Goal: Task Accomplishment & Management: Use online tool/utility

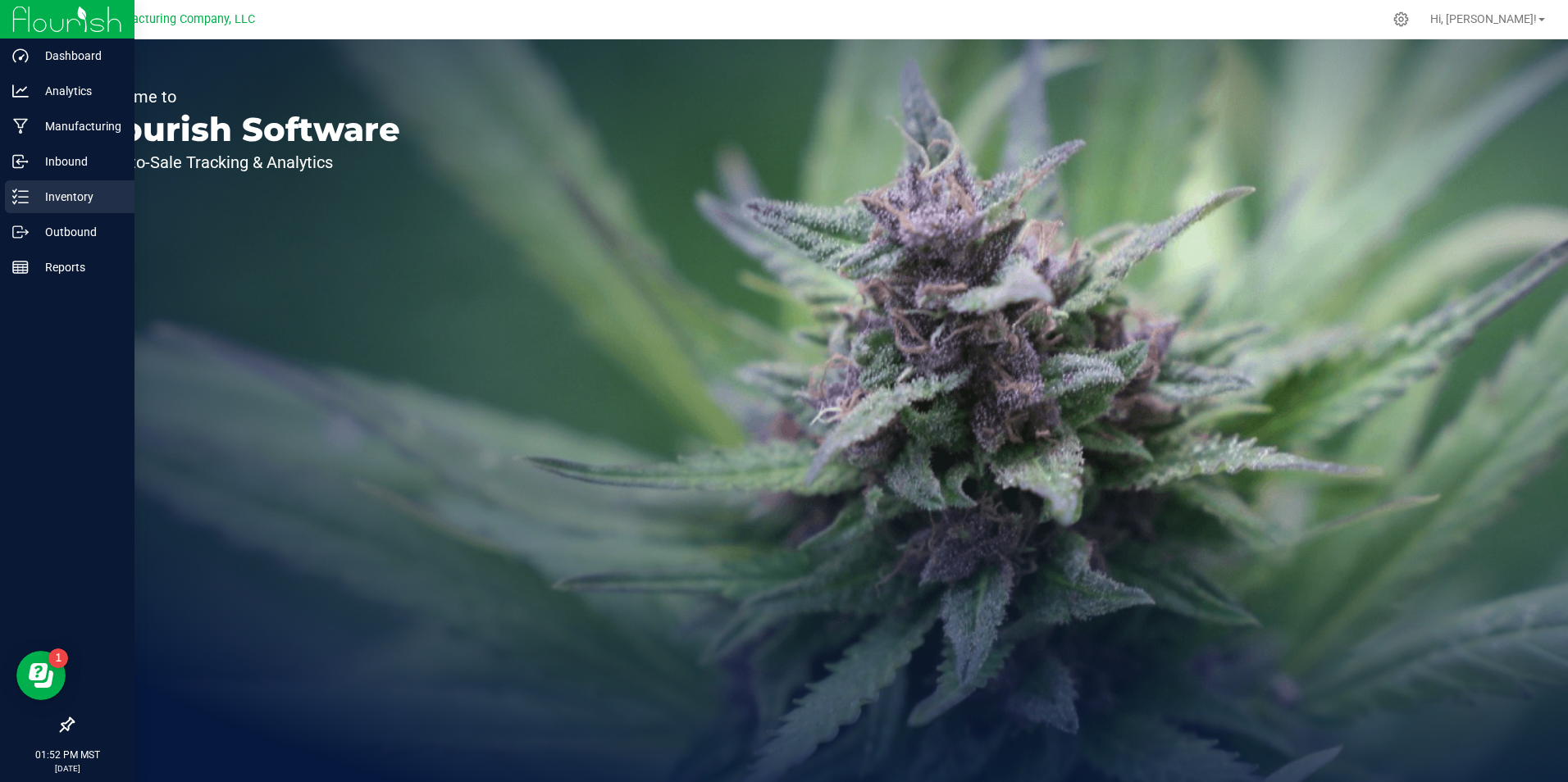
click at [30, 190] on p "Inventory" at bounding box center [77, 197] width 98 height 20
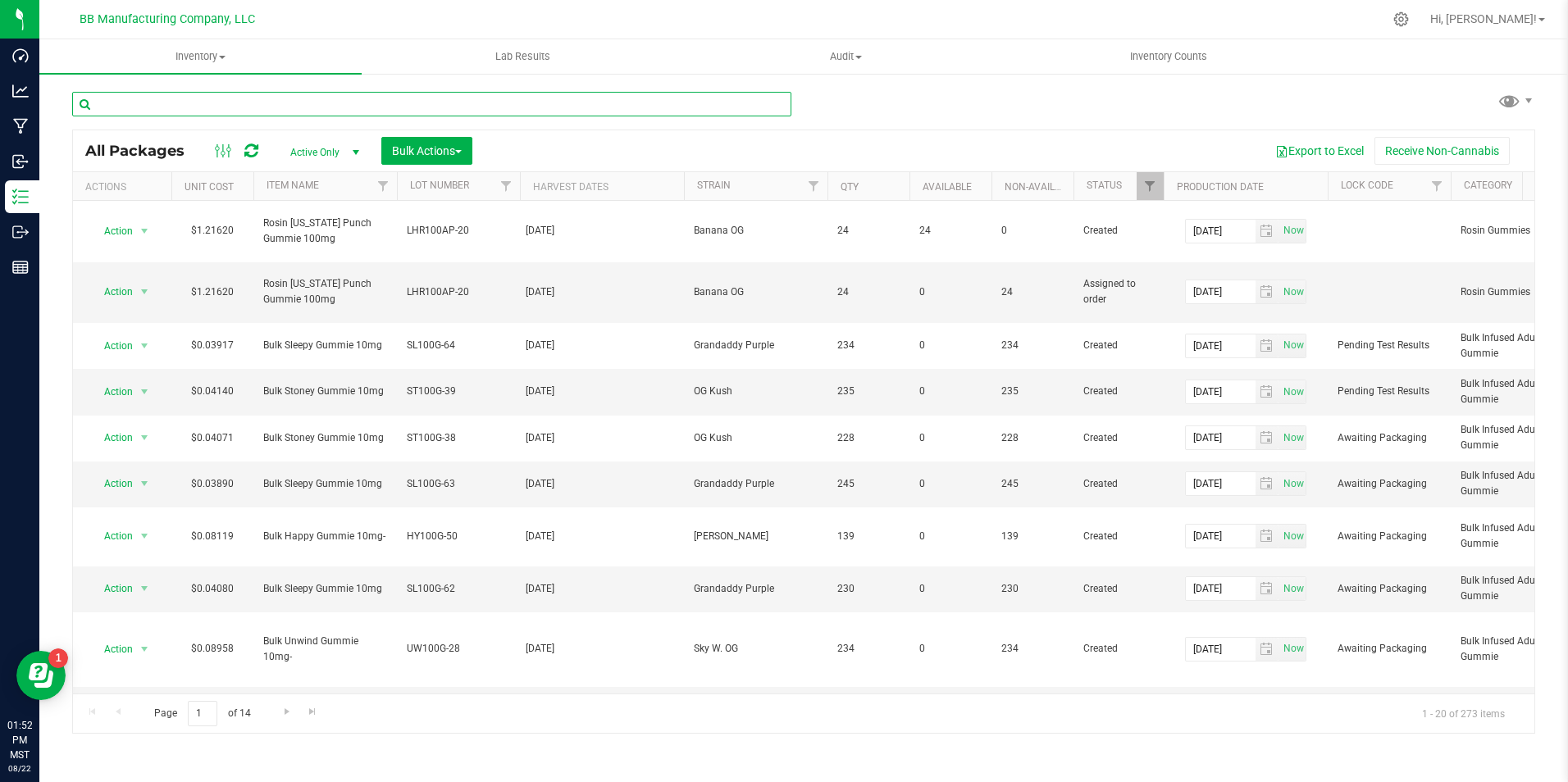
click at [354, 93] on input "text" at bounding box center [431, 104] width 719 height 24
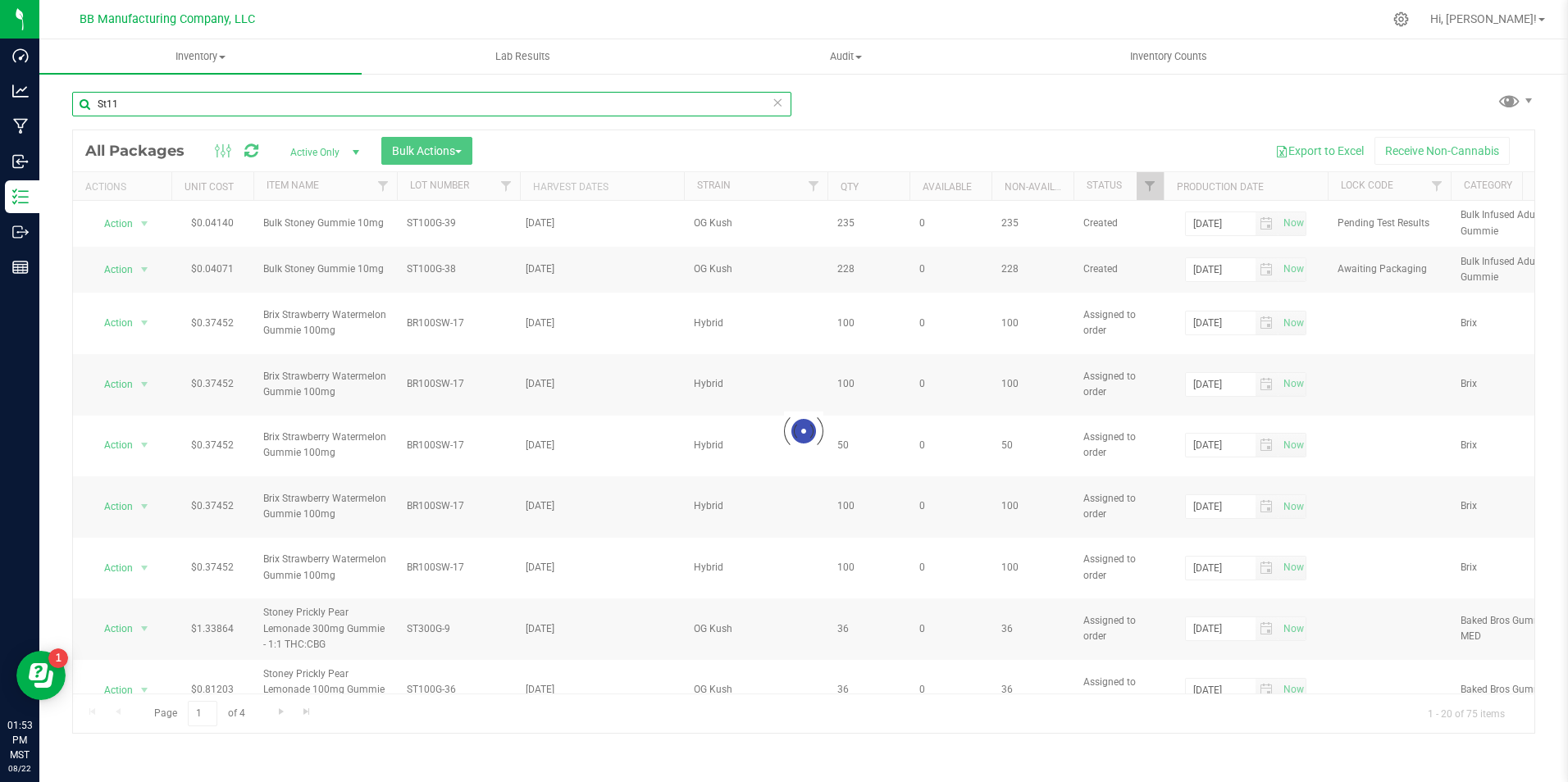
type input "St1"
type input "[DATE]"
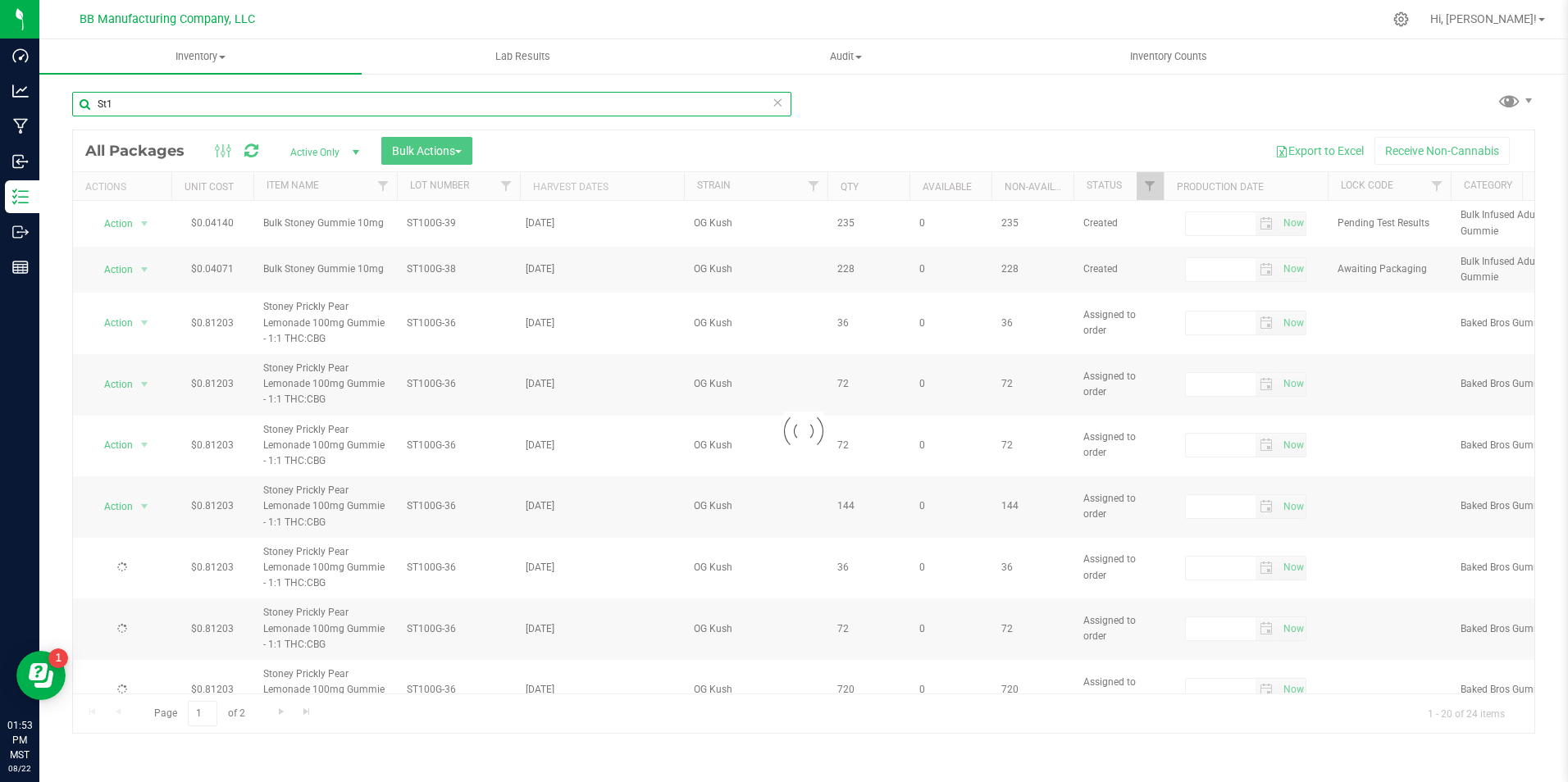
type input "[DATE]"
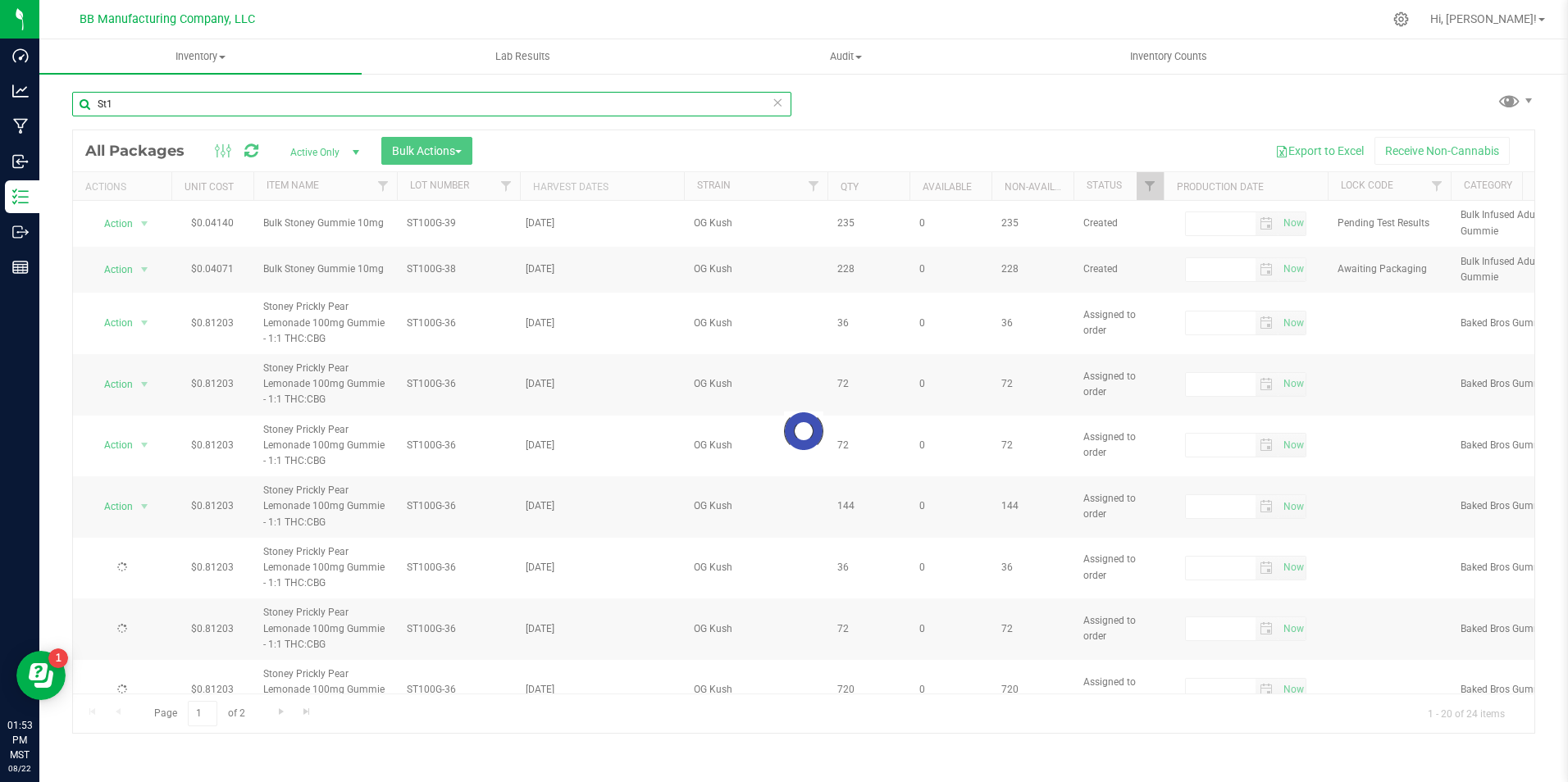
type input "[DATE]"
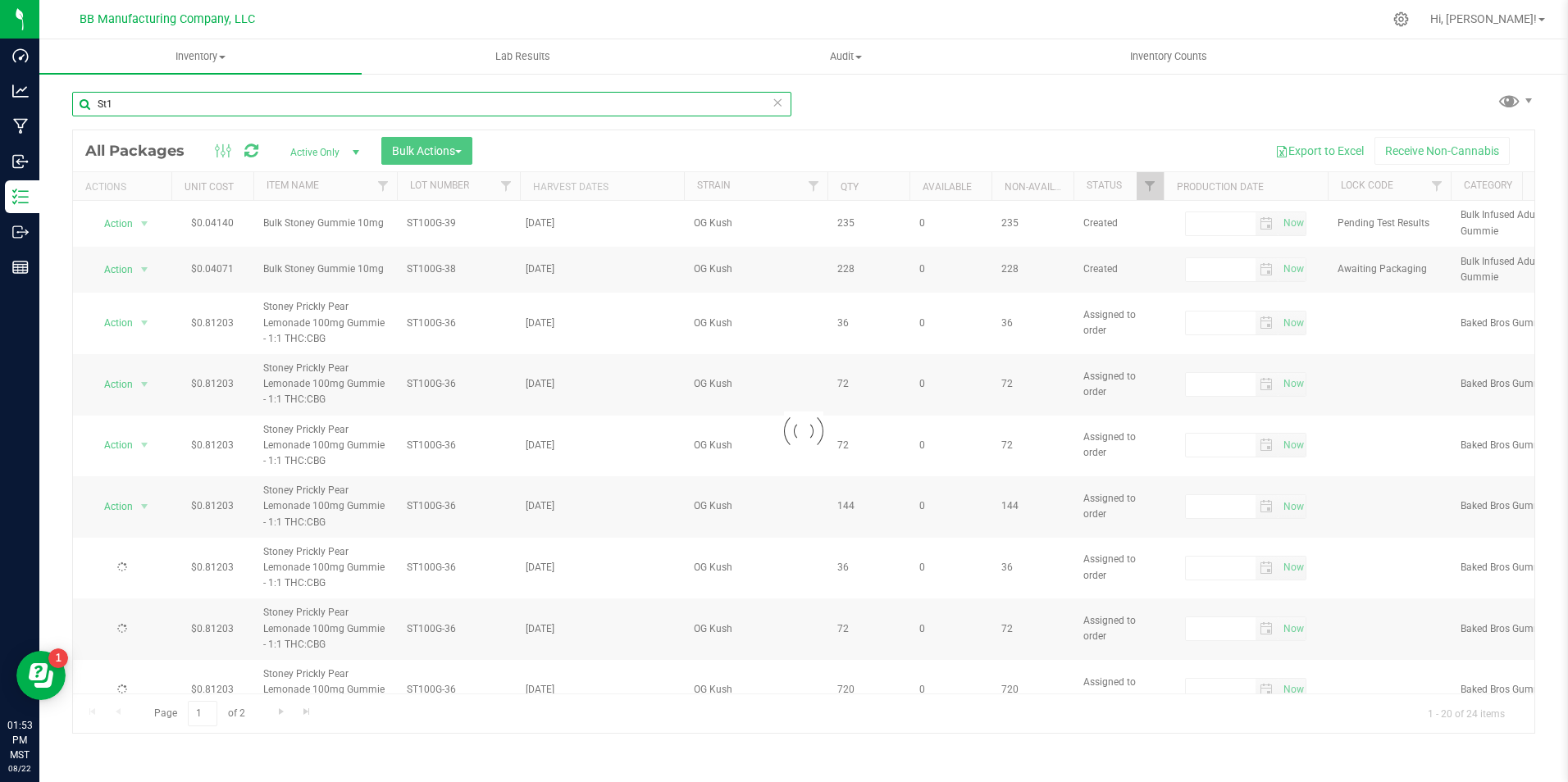
type input "[DATE]"
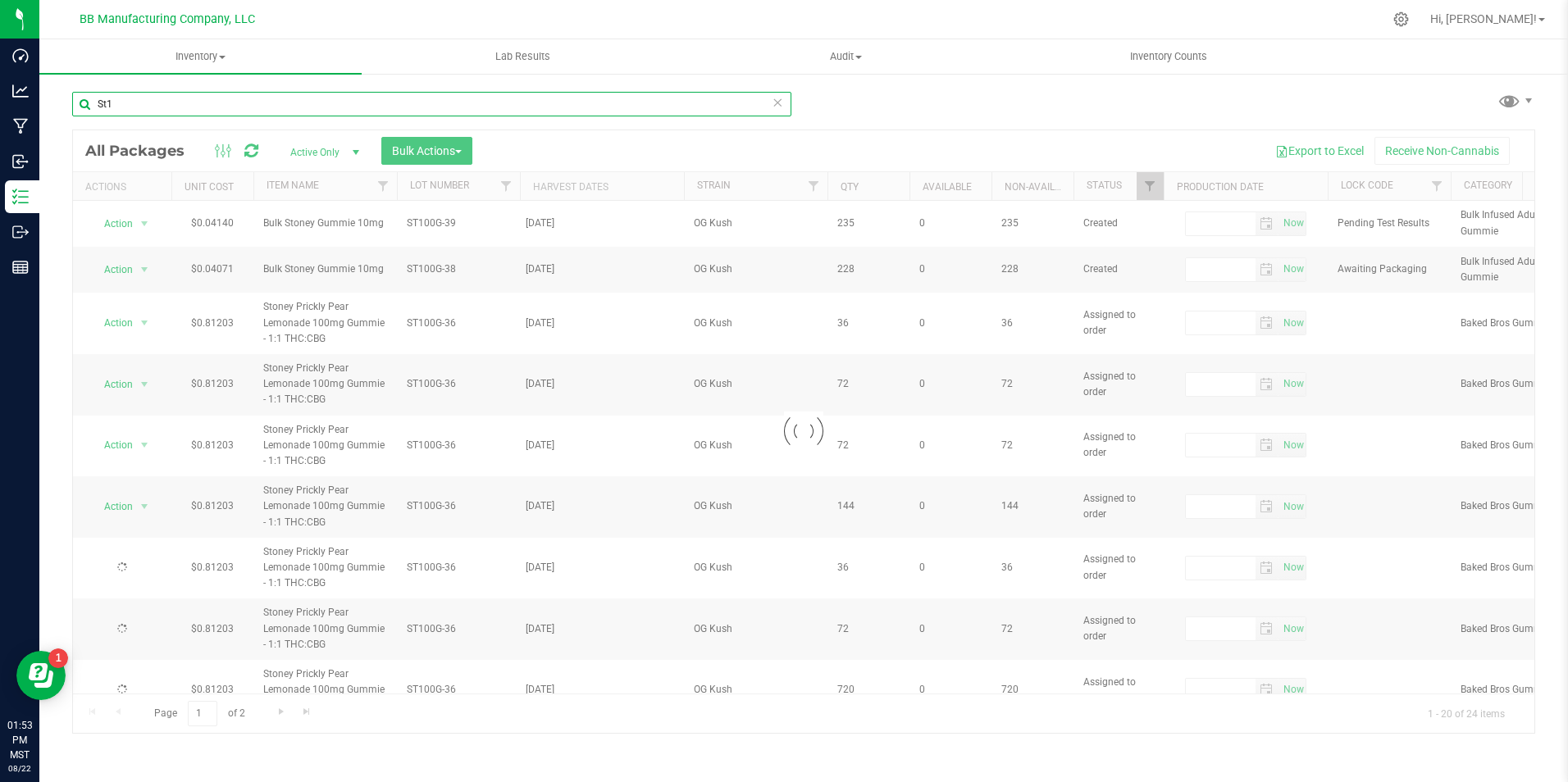
type input "[DATE]"
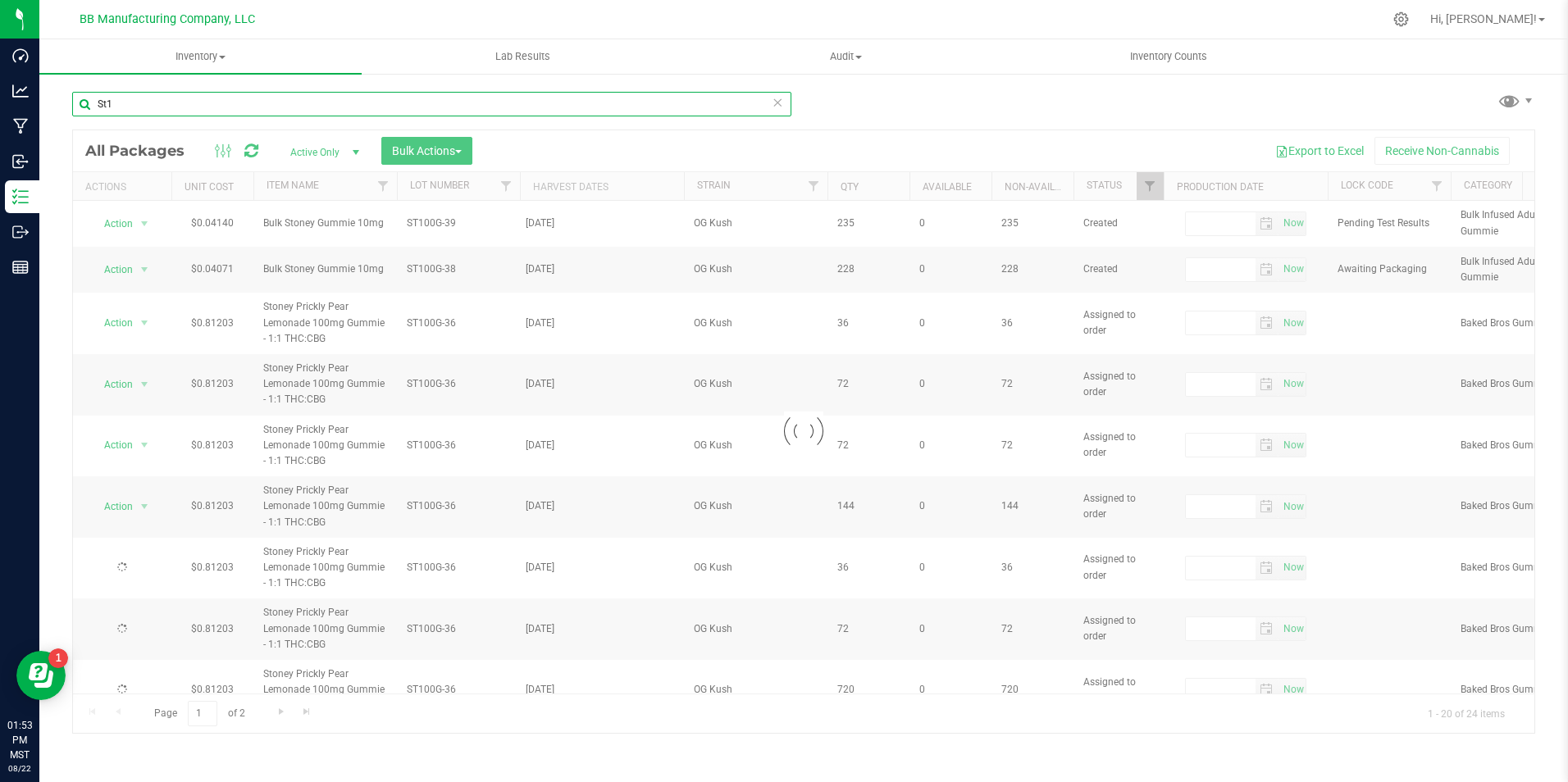
type input "[DATE]"
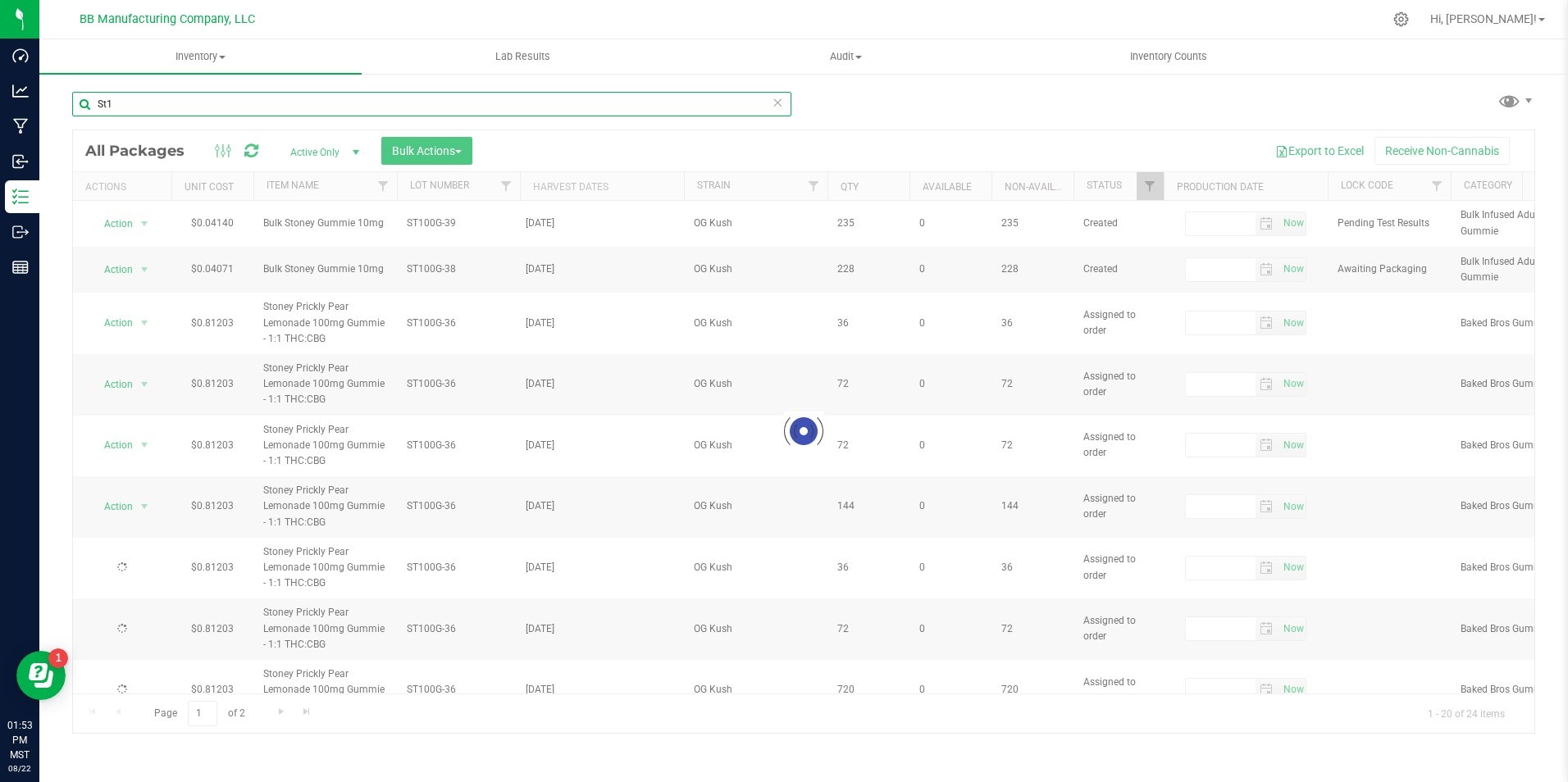
type input "[DATE]"
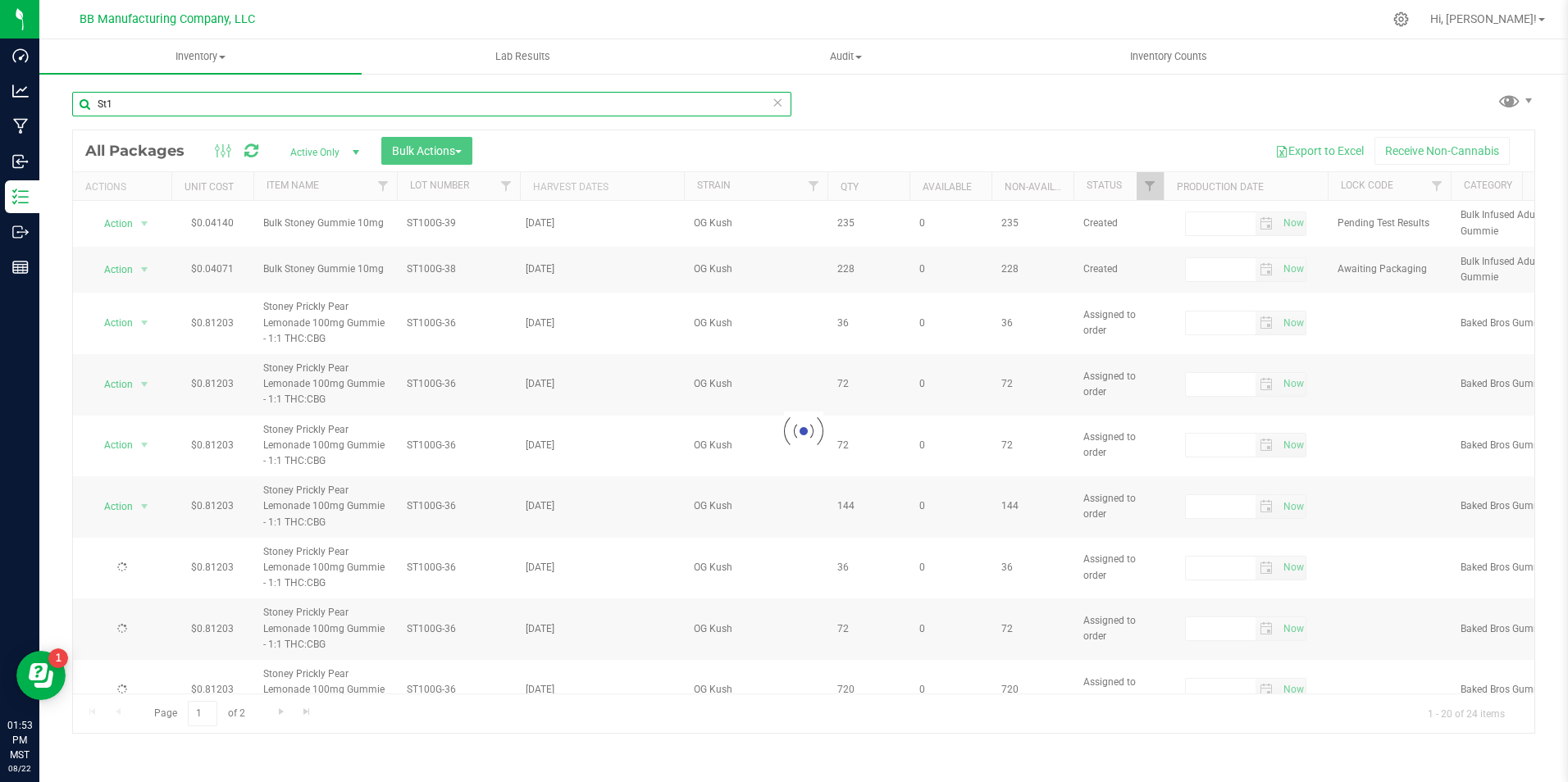
type input "[DATE]"
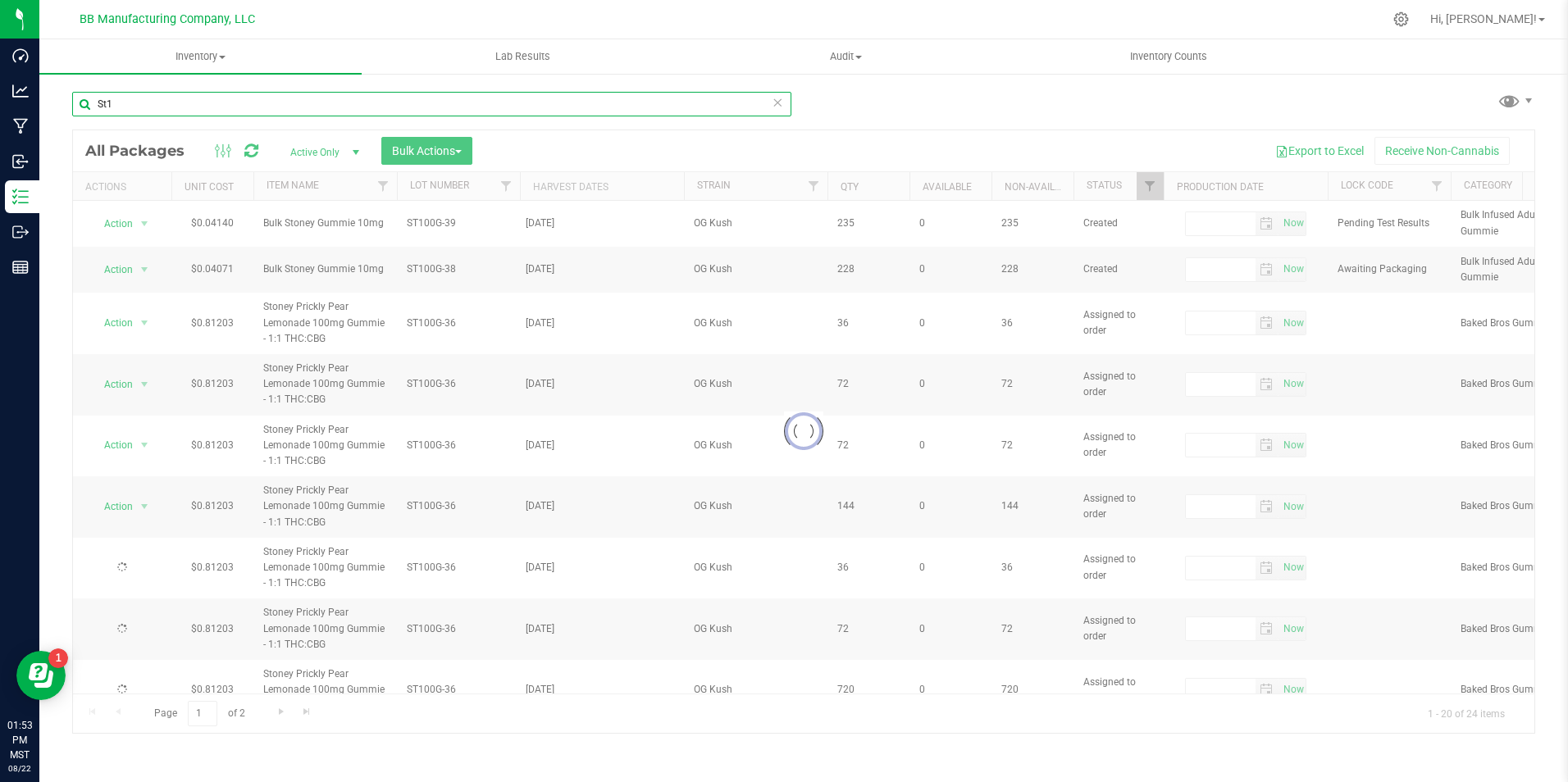
type input "[DATE]"
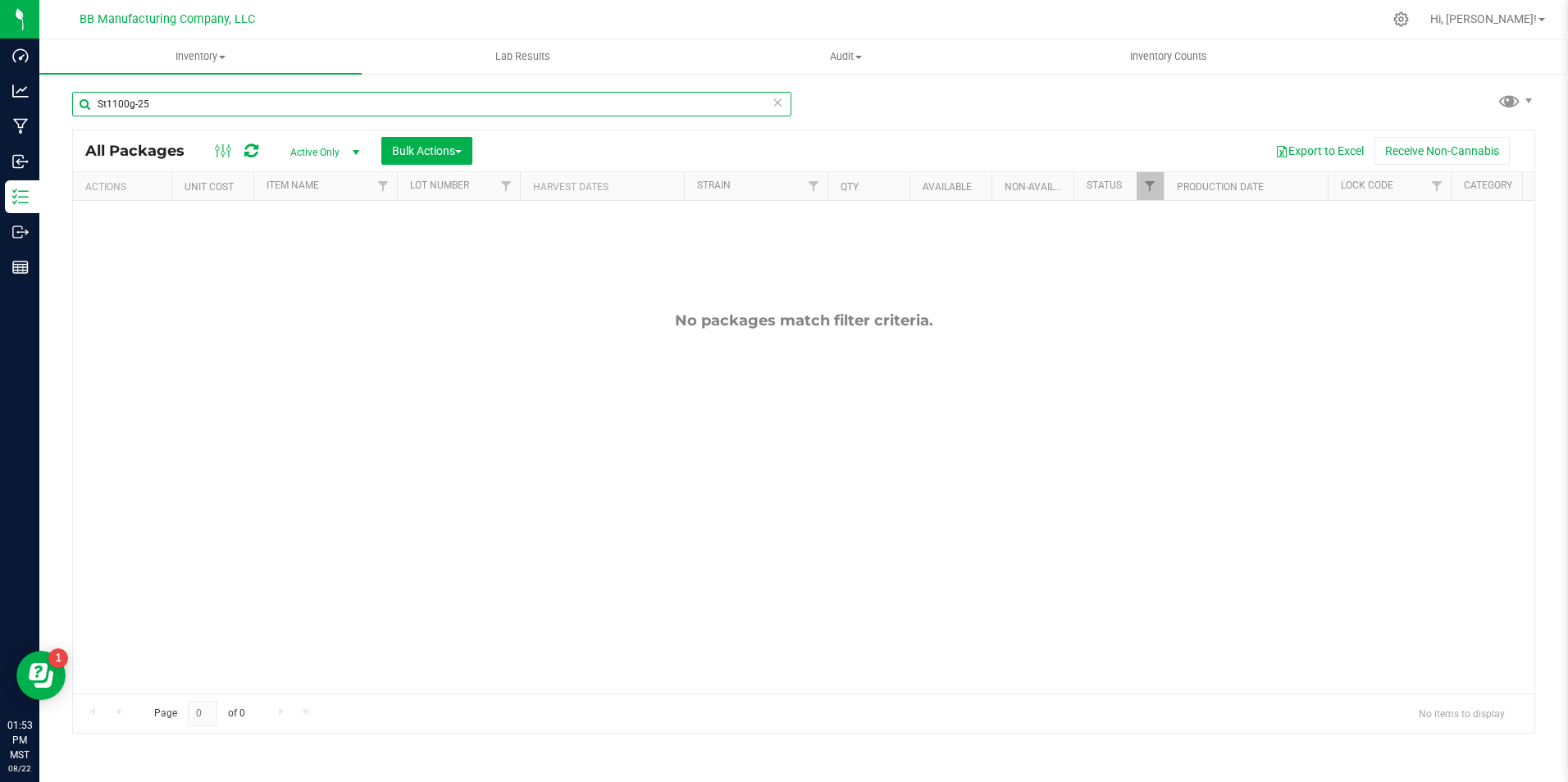
click at [114, 102] on input "St1100g-25" at bounding box center [431, 104] width 719 height 24
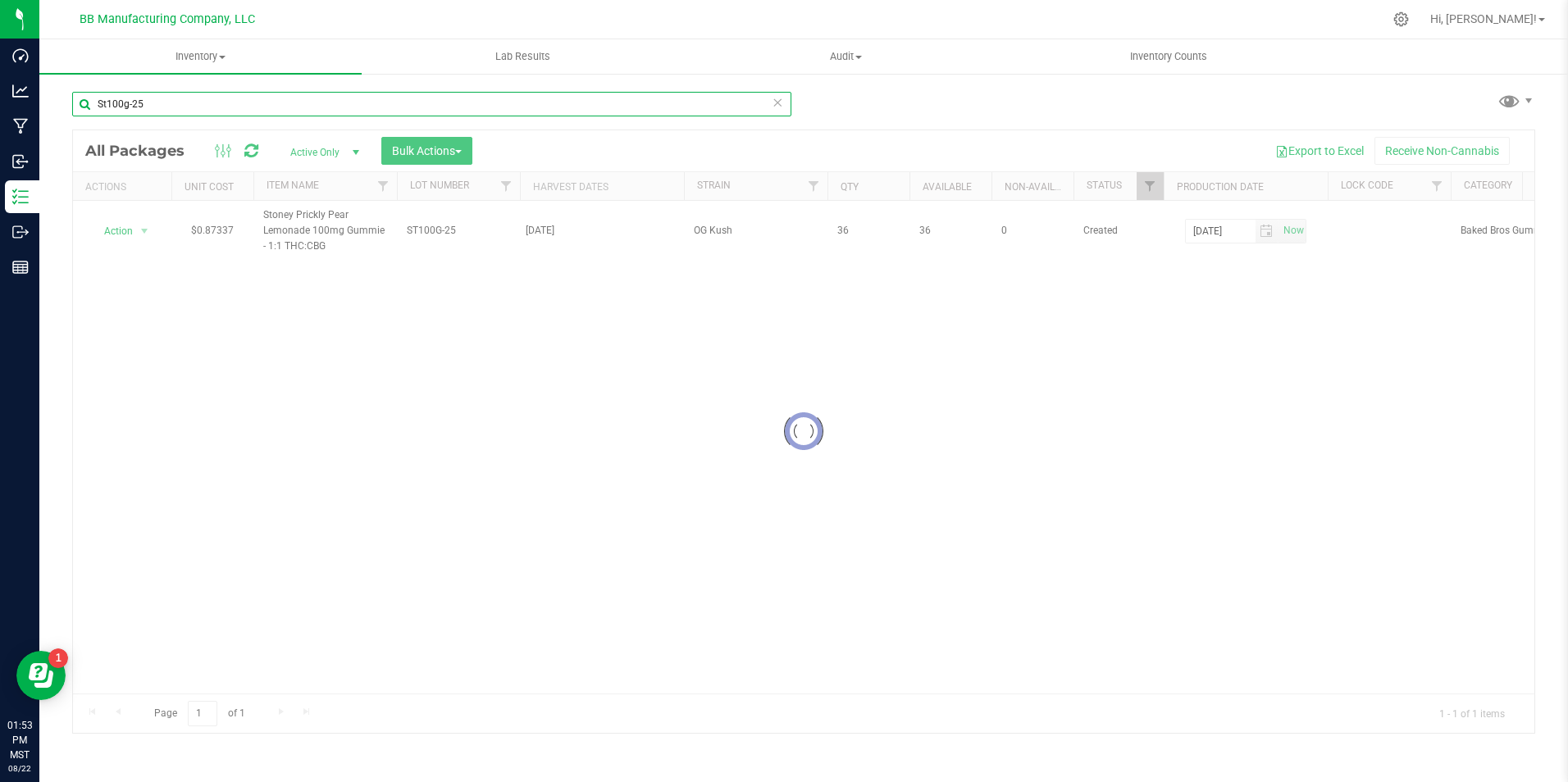
click at [163, 111] on input "St100g-25" at bounding box center [431, 104] width 719 height 24
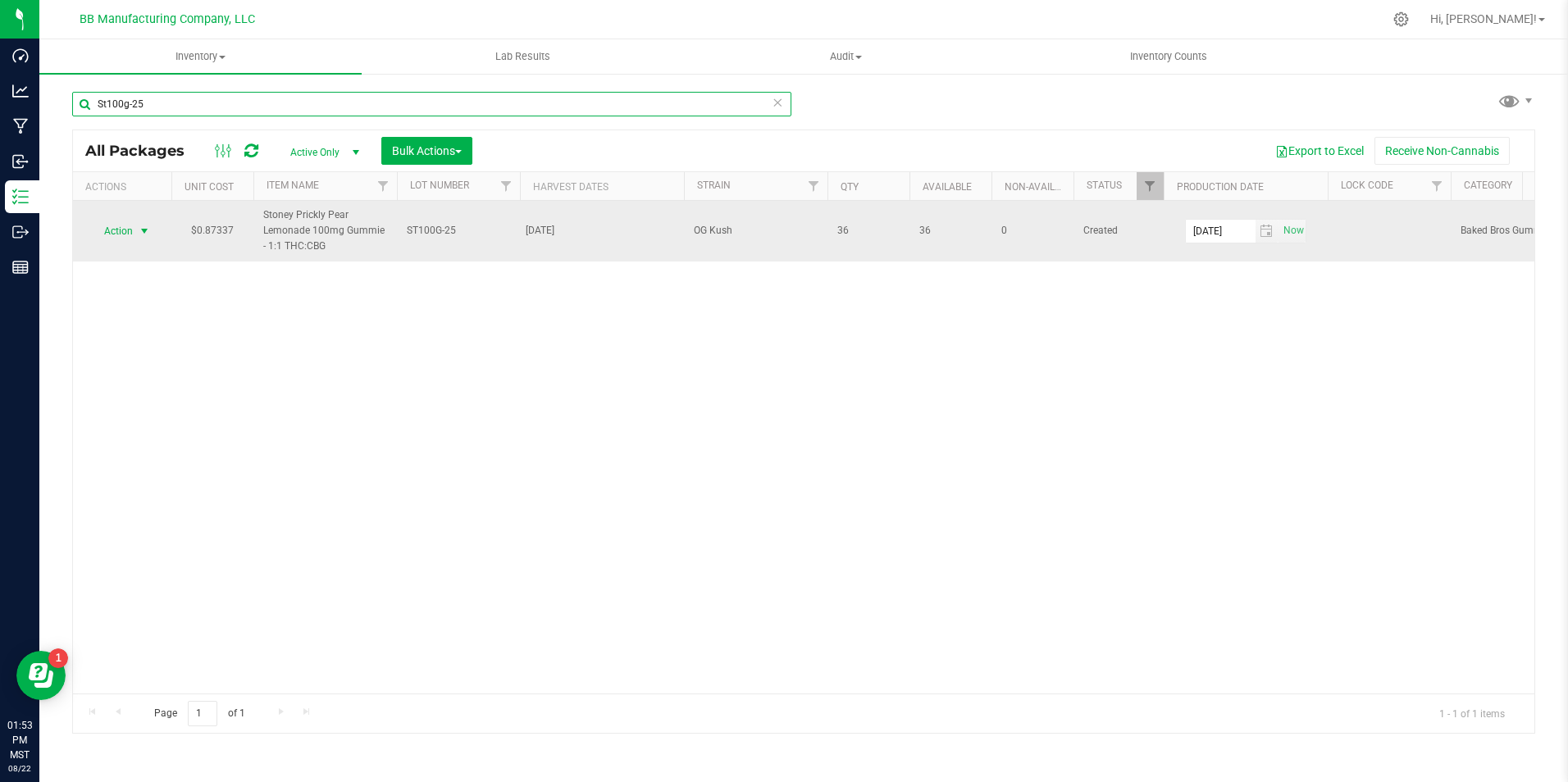
type input "St100g-25"
click at [149, 238] on span "select" at bounding box center [145, 231] width 21 height 23
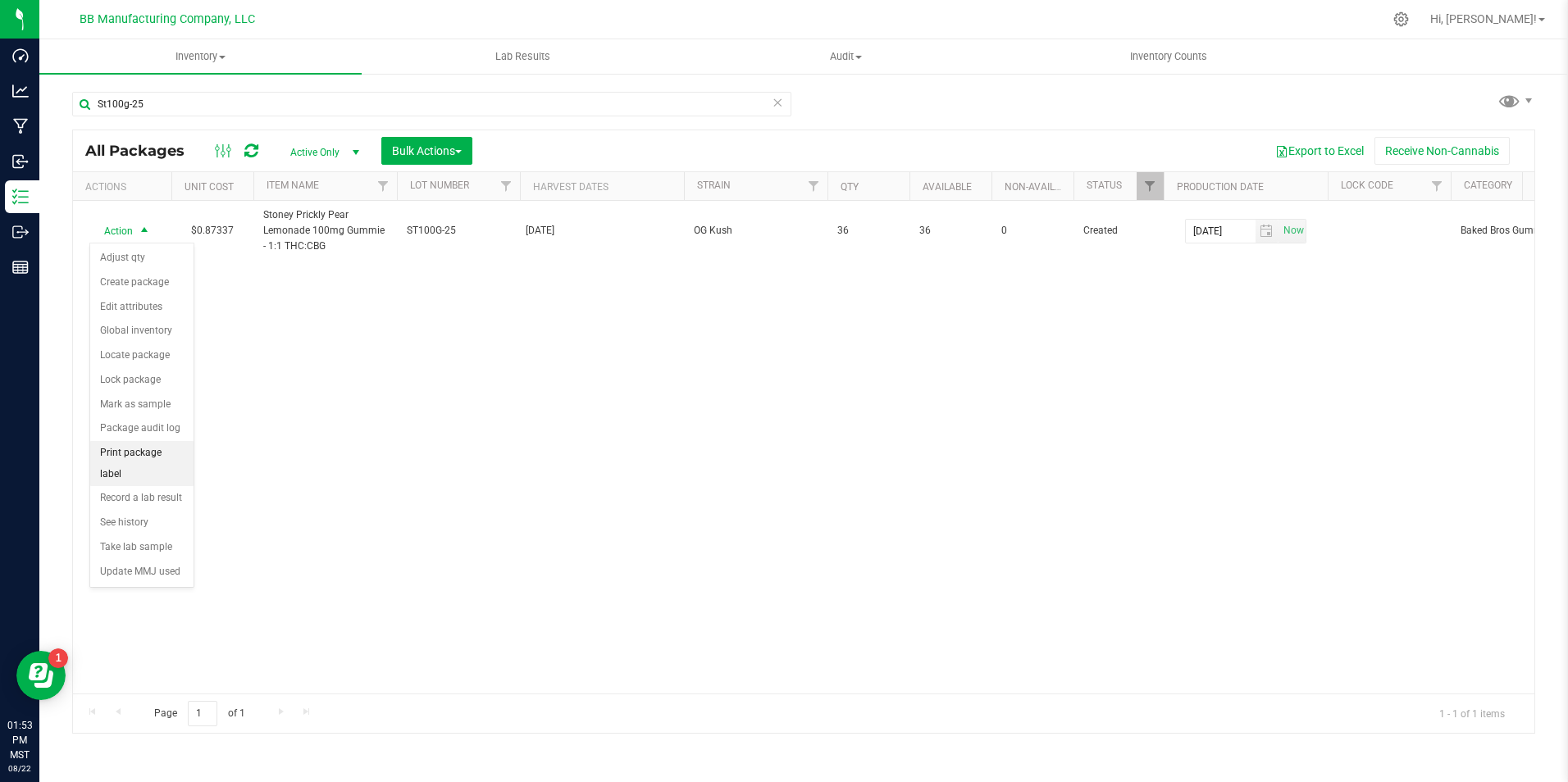
click at [167, 455] on li "Print package label" at bounding box center [141, 464] width 103 height 45
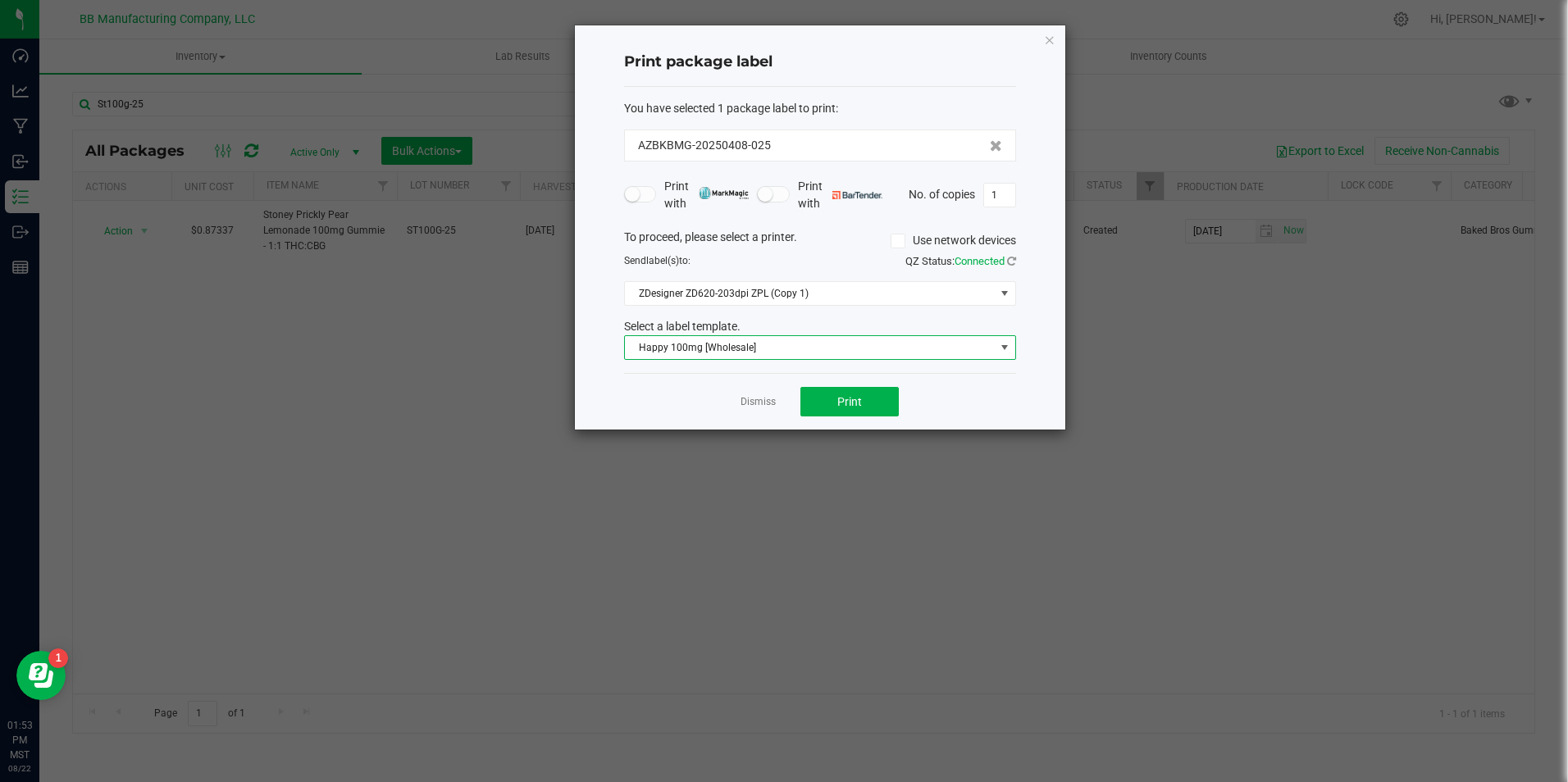
click at [722, 355] on span "Happy 100mg [Wholesale]" at bounding box center [810, 348] width 369 height 23
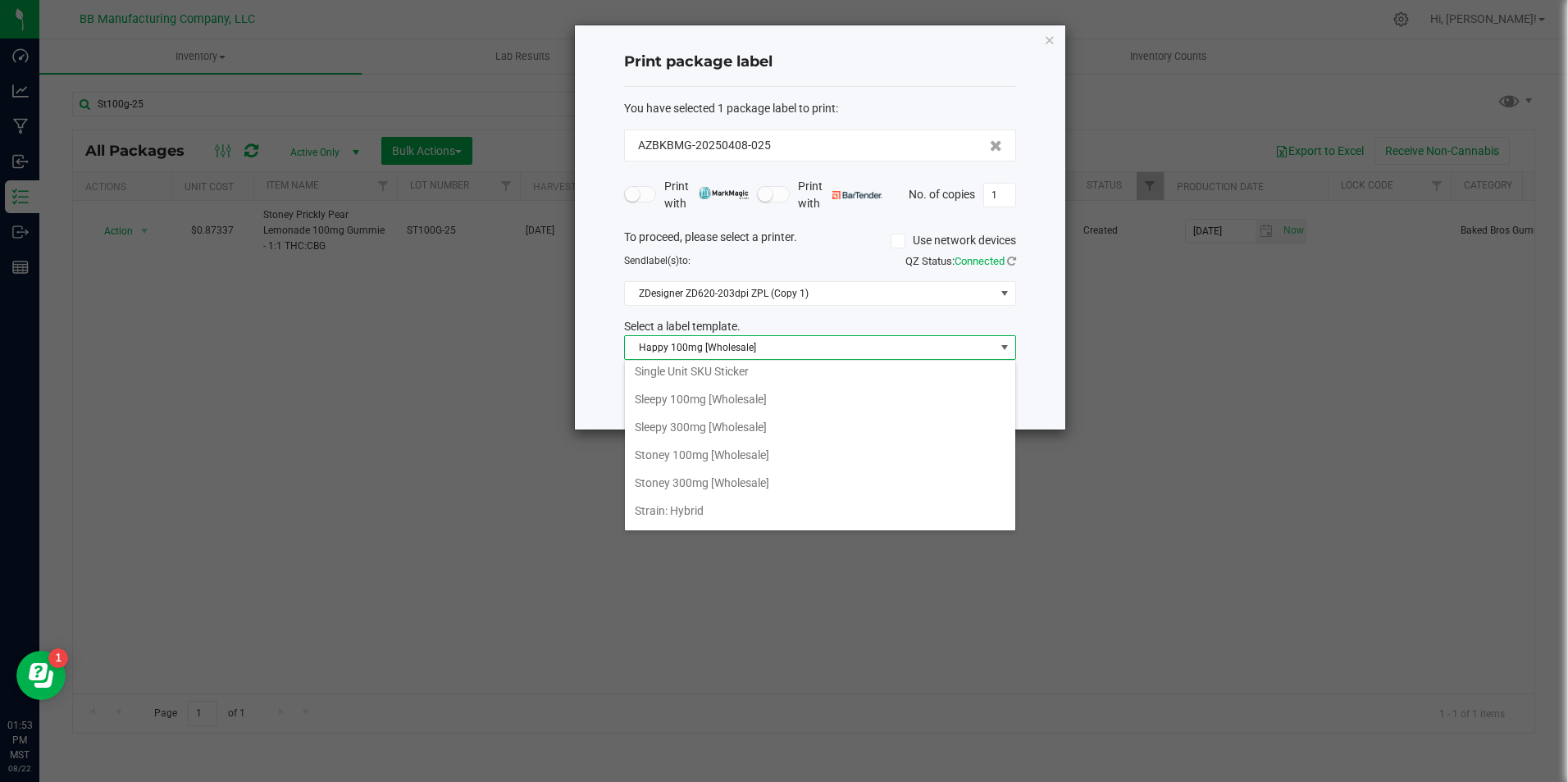
scroll to position [1148, 0]
click at [708, 375] on li "Stoney 100mg [Wholesale]" at bounding box center [820, 373] width 390 height 28
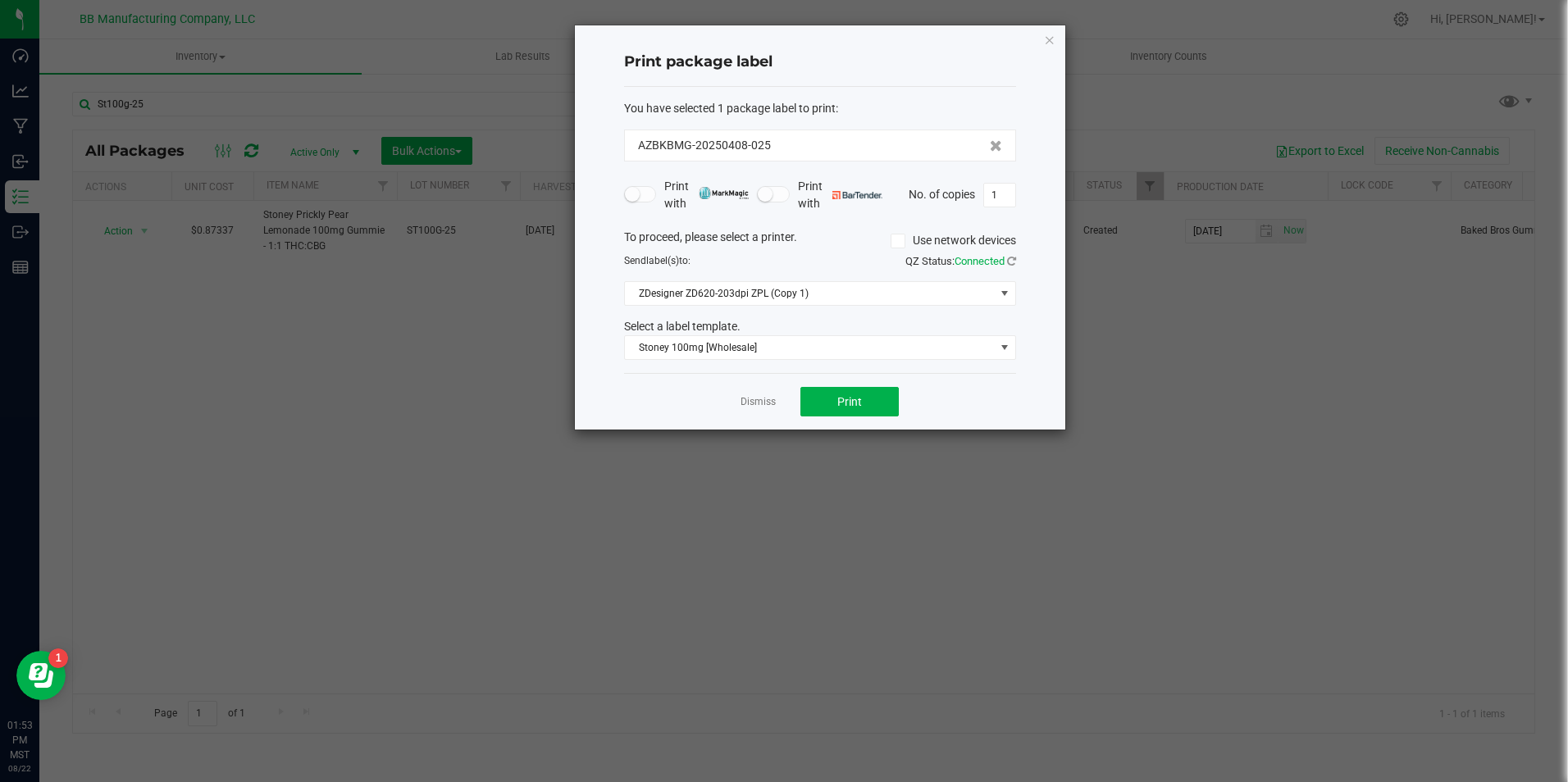
click at [889, 417] on div "Dismiss Print" at bounding box center [820, 401] width 392 height 56
click at [866, 414] on button "Print" at bounding box center [849, 401] width 98 height 29
